Goal: Transaction & Acquisition: Purchase product/service

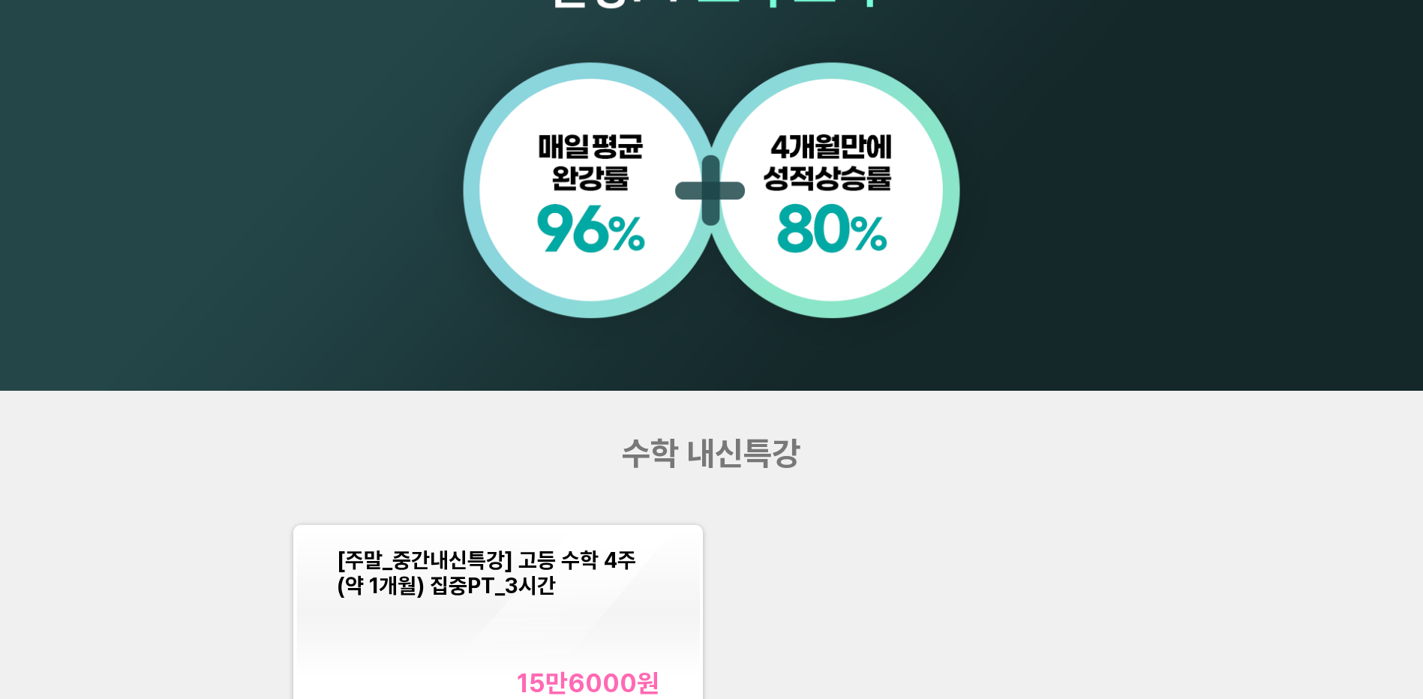
scroll to position [1674, 0]
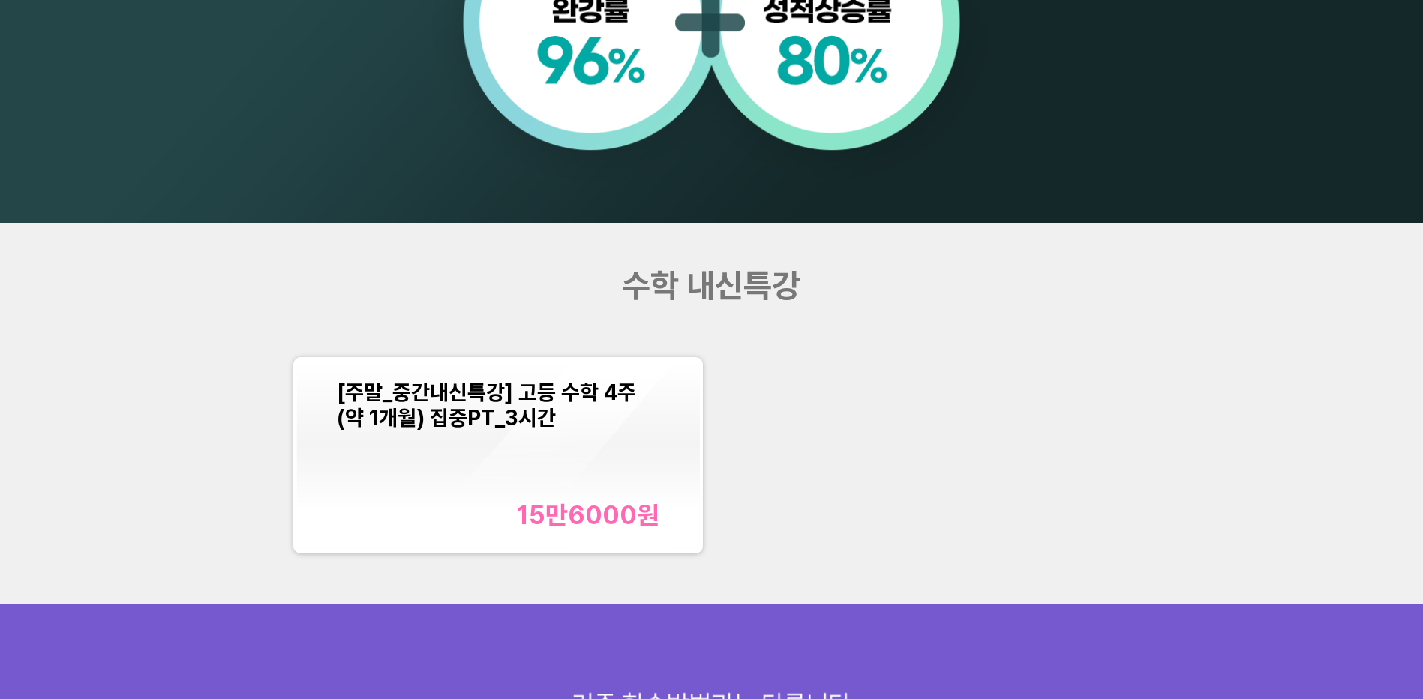
click at [503, 412] on span "[주말_중간내신특강] 고등 수학 4주(약 1개월) 집중PT_3시간" at bounding box center [486, 404] width 299 height 51
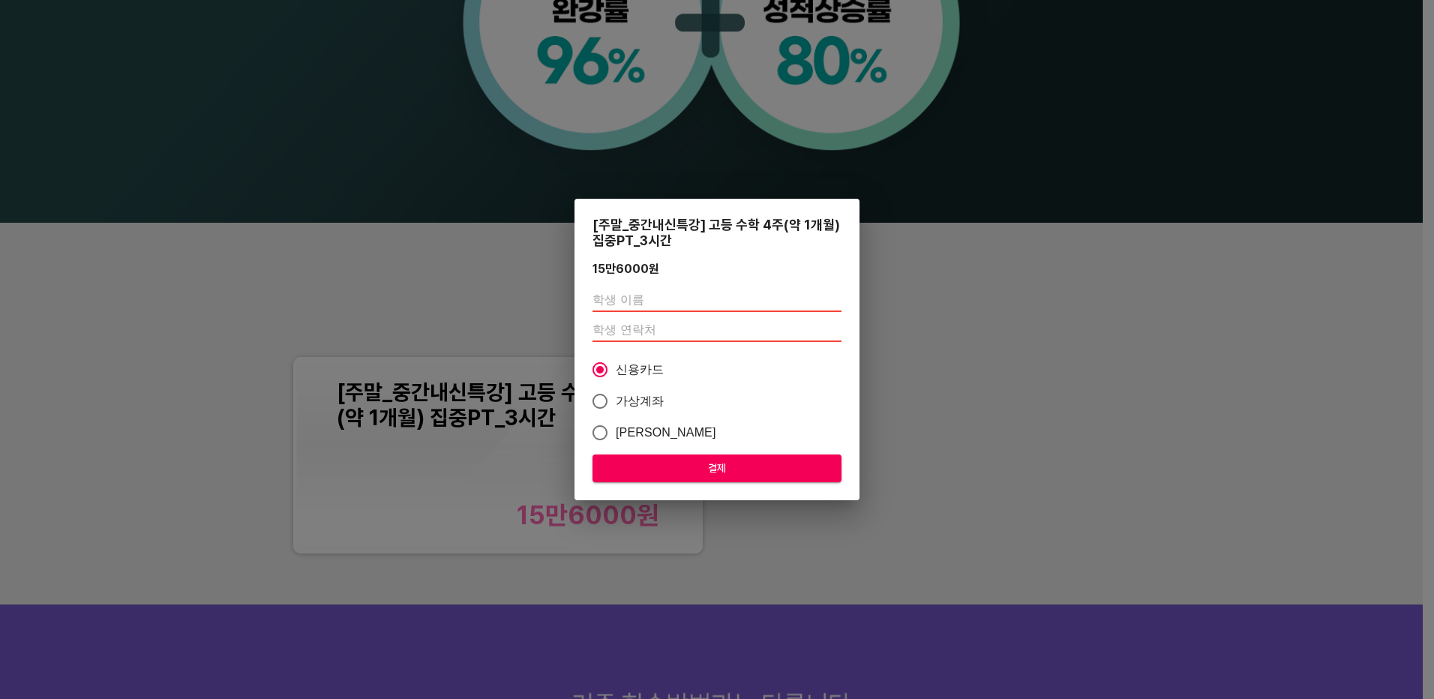
click at [660, 301] on input "text" at bounding box center [716, 300] width 249 height 24
type input "이예은"
type input "01089954636"
click at [644, 403] on span "가상계좌" at bounding box center [640, 401] width 49 height 18
click at [616, 403] on input "가상계좌" at bounding box center [599, 400] width 31 height 31
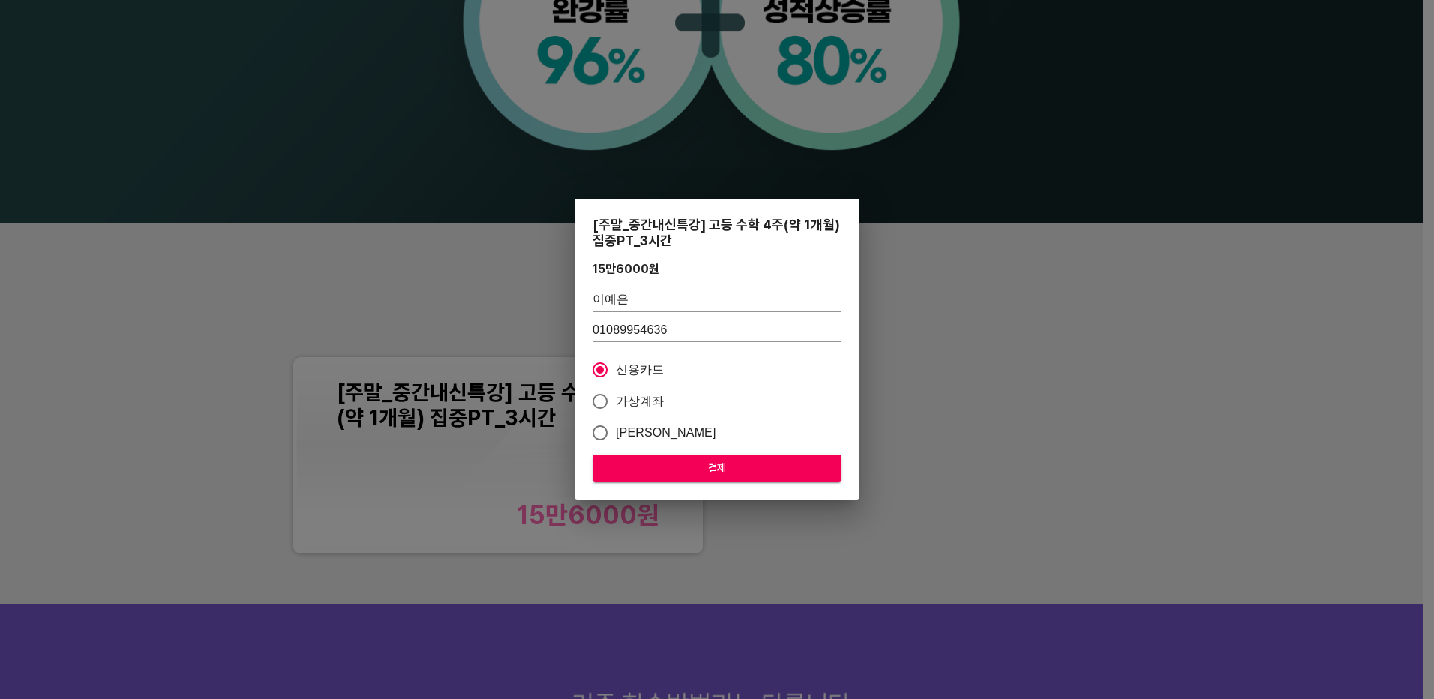
radio input "true"
click at [673, 470] on span "결제" at bounding box center [716, 468] width 225 height 19
